Goal: Information Seeking & Learning: Find specific fact

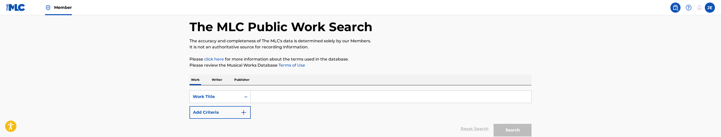
scroll to position [38, 0]
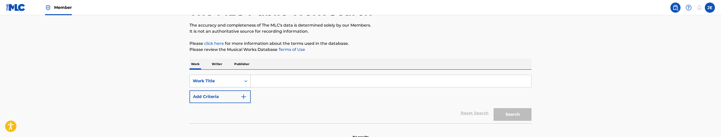
click at [237, 79] on div "Work Title" at bounding box center [216, 81] width 46 height 6
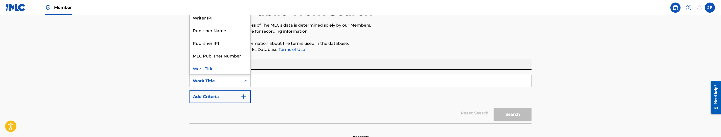
scroll to position [0, 0]
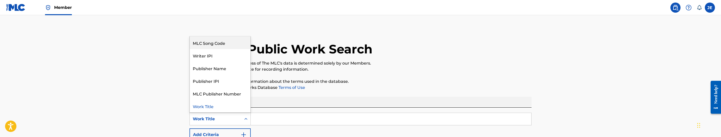
click at [216, 35] on div "The MLC Public Work Search" at bounding box center [360, 46] width 342 height 37
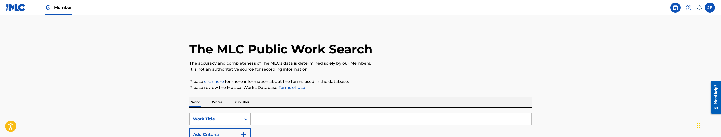
click at [233, 117] on div "Work Title" at bounding box center [216, 119] width 46 height 6
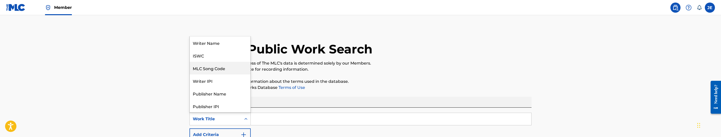
click at [229, 70] on div "MLC Song Code" at bounding box center [220, 68] width 61 height 13
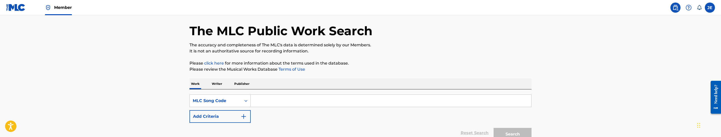
scroll to position [38, 0]
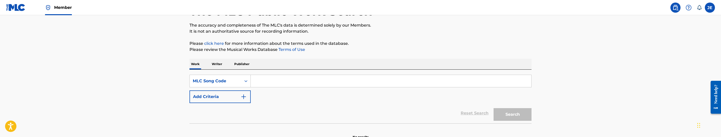
drag, startPoint x: 316, startPoint y: 83, endPoint x: 329, endPoint y: 83, distance: 13.9
click at [316, 83] on input "Search Form" at bounding box center [391, 81] width 280 height 12
paste input "GV7RKC"
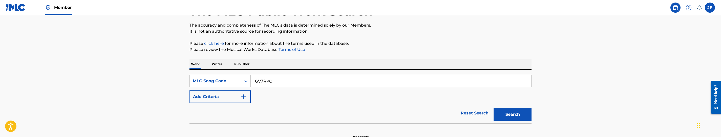
type input "GV7RKC"
click at [507, 118] on button "Search" at bounding box center [512, 114] width 38 height 13
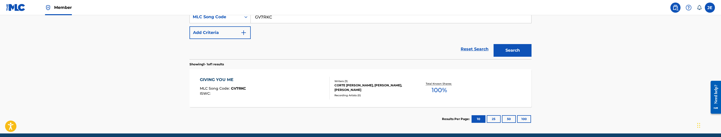
scroll to position [114, 0]
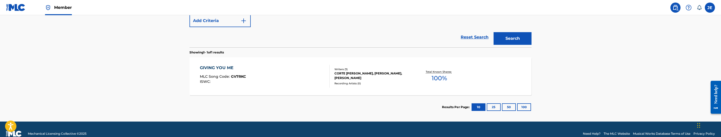
click at [284, 81] on div "GIVING YOU ME MLC Song Code : GV7RKC ISWC :" at bounding box center [265, 76] width 130 height 23
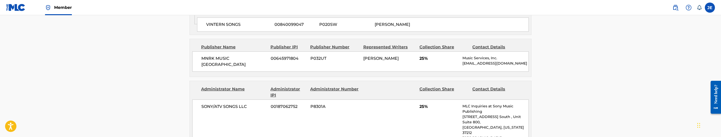
scroll to position [409, 0]
